Goal: Check status: Check status

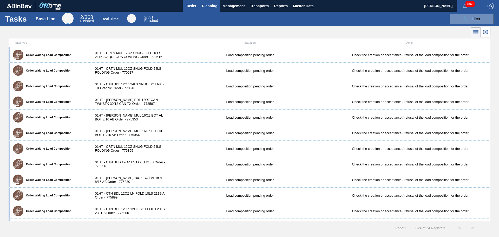
click at [211, 5] on span "Planning" at bounding box center [209, 6] width 15 height 6
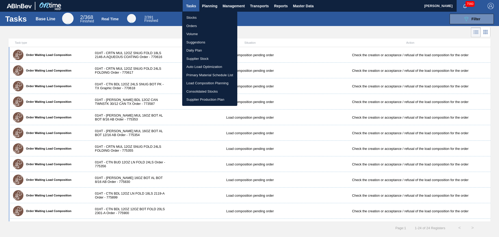
click at [189, 25] on li "Orders" at bounding box center [209, 26] width 55 height 8
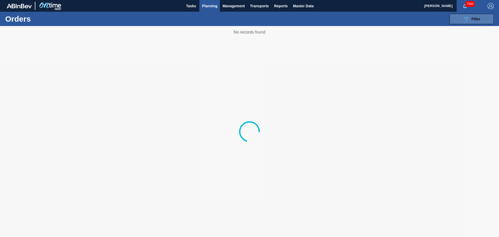
click at [460, 22] on button "089F7B8B-B2A5-4AFE-B5C0-19BA573D28AC Filter" at bounding box center [471, 19] width 44 height 10
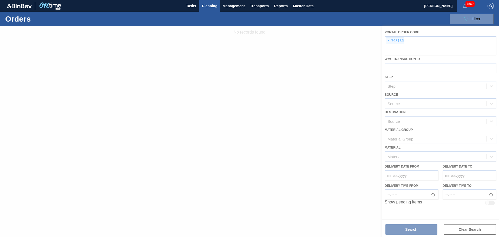
click at [387, 41] on div at bounding box center [249, 131] width 499 height 211
click at [388, 39] on div at bounding box center [249, 131] width 499 height 211
click at [388, 41] on div at bounding box center [249, 131] width 499 height 211
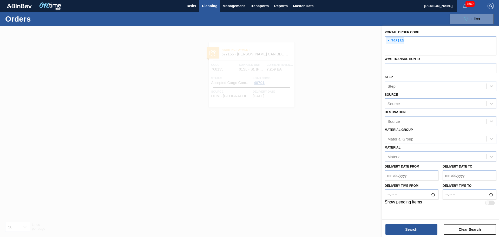
click at [388, 41] on span "×" at bounding box center [388, 41] width 5 height 6
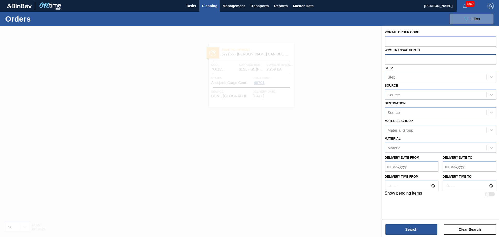
click at [395, 63] on input "text" at bounding box center [440, 59] width 112 height 10
paste input "0661307"
type input "01ff0661307"
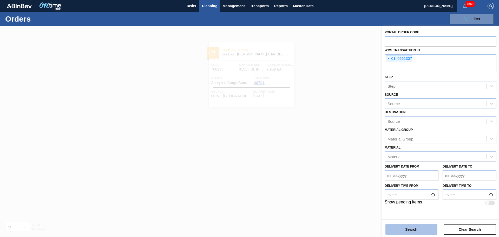
click at [401, 229] on button "Search" at bounding box center [411, 229] width 52 height 10
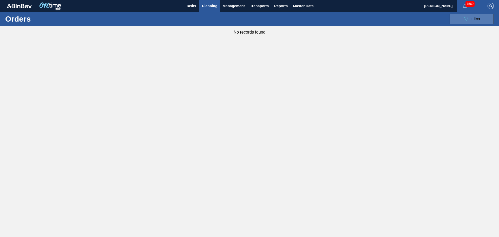
click at [462, 22] on button "089F7B8B-B2A5-4AFE-B5C0-19BA573D28AC Filter" at bounding box center [471, 19] width 44 height 10
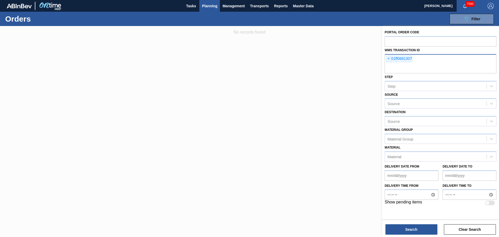
click at [386, 58] on div "× 01ff0661307" at bounding box center [399, 58] width 26 height 7
paste input "0661307"
type input "0661307"
click at [387, 58] on span "×" at bounding box center [388, 59] width 5 height 6
paste input "0661307"
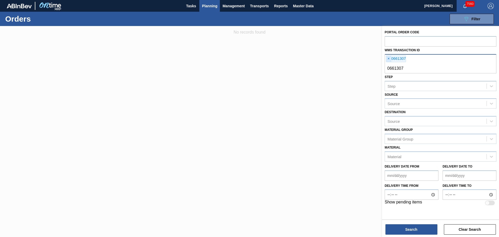
type input "0661307"
click at [386, 58] on span "×" at bounding box center [388, 59] width 5 height 6
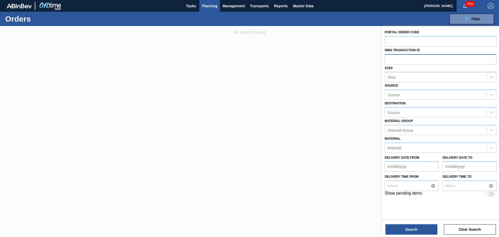
paste input "0661307"
type input "0661307"
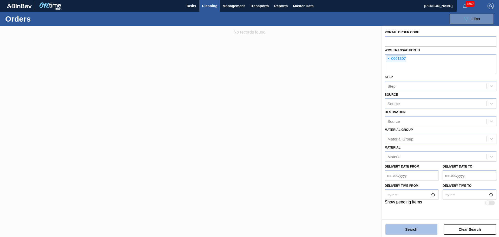
click at [420, 230] on button "Search" at bounding box center [411, 229] width 52 height 10
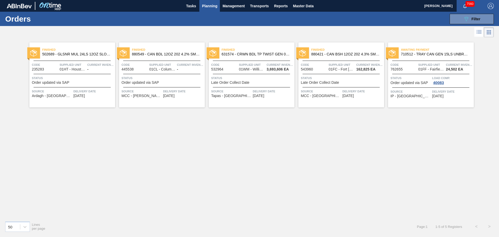
click at [431, 53] on span "710512 - TRAY CAN GEN 15LS UNBRANDED 25OZ GEN COR" at bounding box center [435, 54] width 69 height 4
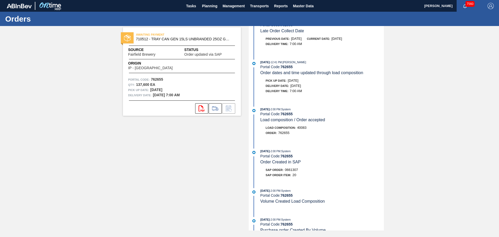
scroll to position [203, 0]
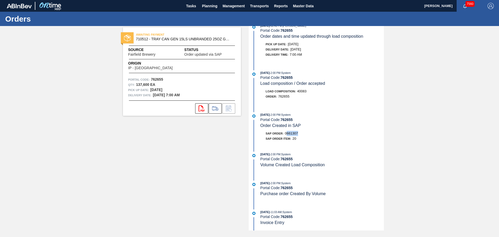
drag, startPoint x: 299, startPoint y: 133, endPoint x: 287, endPoint y: 135, distance: 12.5
click at [287, 135] on div "SAP Order: 0661307" at bounding box center [321, 133] width 123 height 5
